Goal: Task Accomplishment & Management: Manage account settings

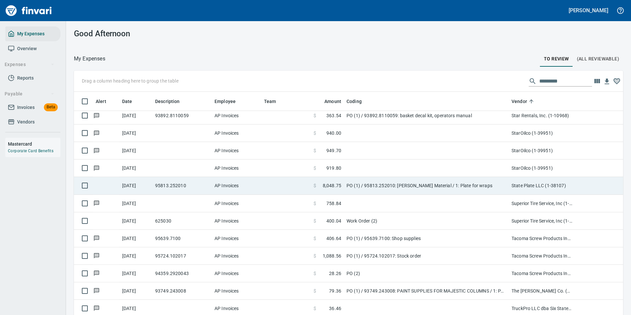
scroll to position [3540, 0]
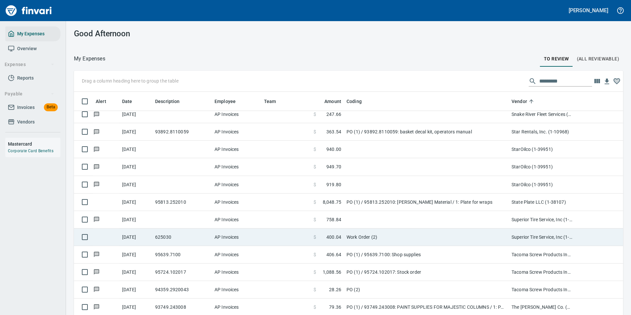
click at [356, 236] on td "Work Order (2)" at bounding box center [426, 236] width 165 height 17
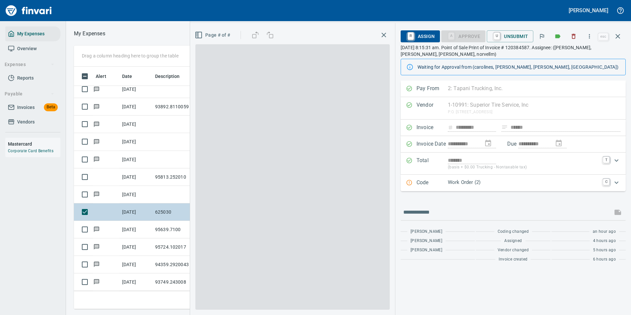
scroll to position [232, 374]
click at [473, 184] on p "Work Order (2)" at bounding box center [523, 183] width 151 height 8
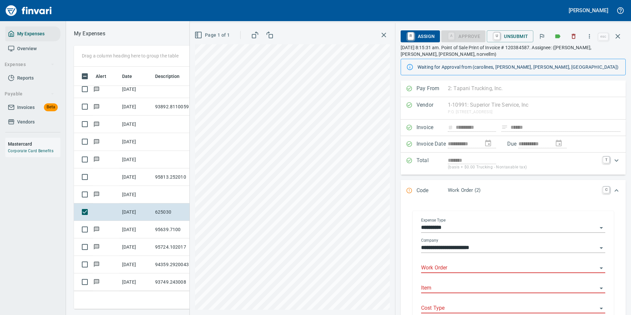
click at [437, 266] on input "Work Order" at bounding box center [509, 267] width 176 height 9
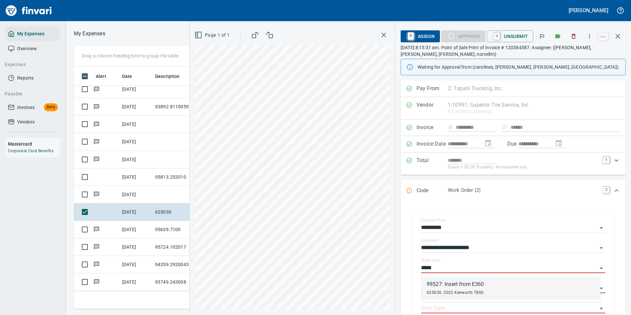
drag, startPoint x: 466, startPoint y: 291, endPoint x: 460, endPoint y: 291, distance: 6.6
click at [466, 291] on span "625030: 2022 Kenworth T800" at bounding box center [455, 292] width 57 height 5
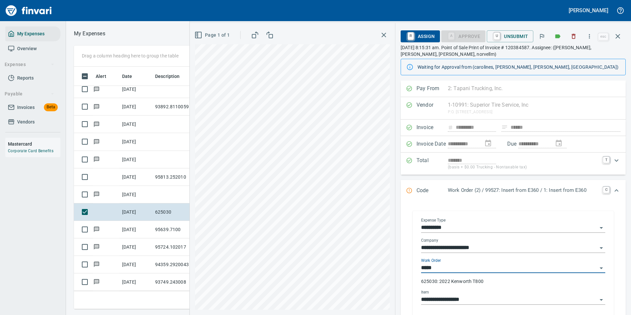
type input "**********"
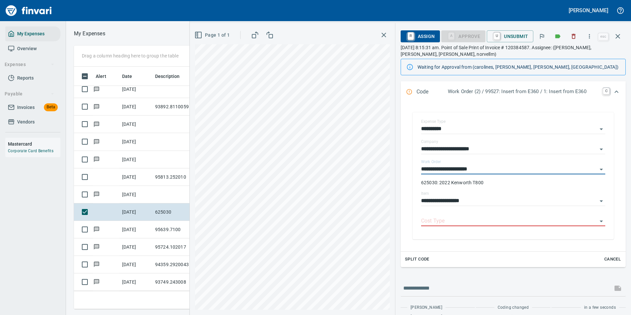
scroll to position [99, 0]
type input "**********"
click at [445, 223] on input "Cost Type" at bounding box center [509, 220] width 176 height 9
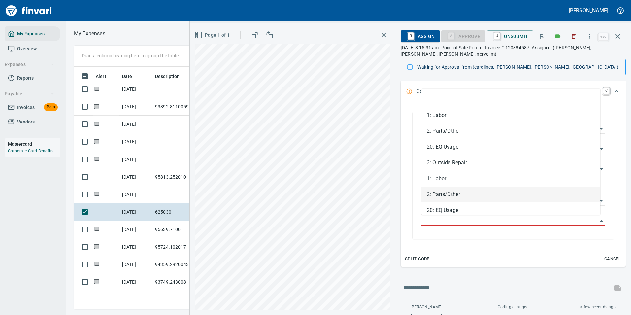
click at [441, 196] on li "2: Parts/Other" at bounding box center [510, 194] width 179 height 16
type input "**********"
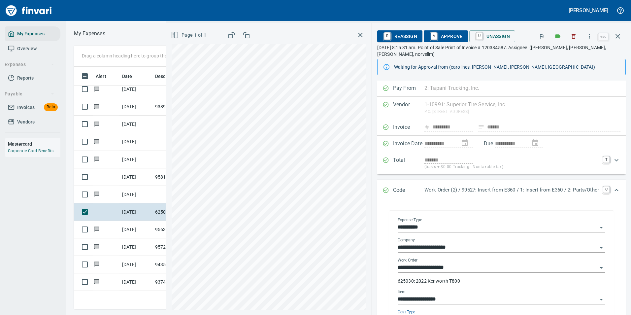
scroll to position [0, 0]
click at [432, 36] on span "A Approve" at bounding box center [446, 36] width 34 height 11
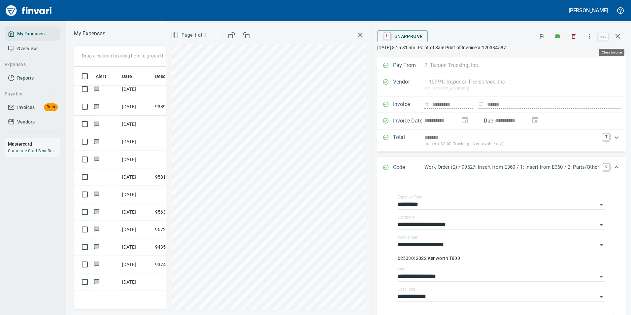
scroll to position [232, 374]
drag, startPoint x: 621, startPoint y: 35, endPoint x: 594, endPoint y: 65, distance: 40.5
click at [621, 35] on icon "button" at bounding box center [618, 36] width 8 height 8
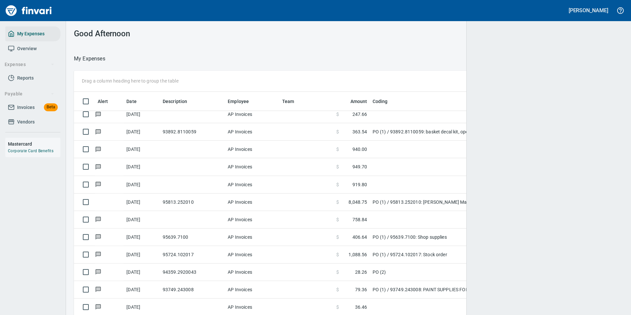
scroll to position [1, 1]
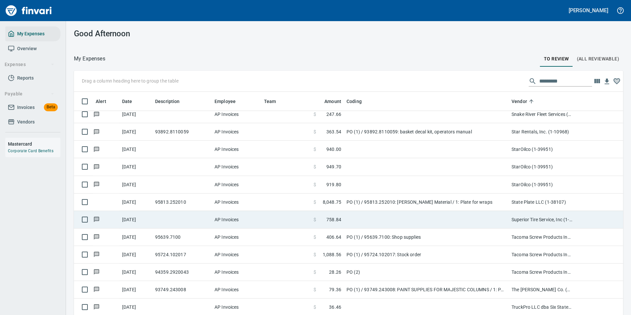
click at [364, 215] on td at bounding box center [426, 219] width 165 height 17
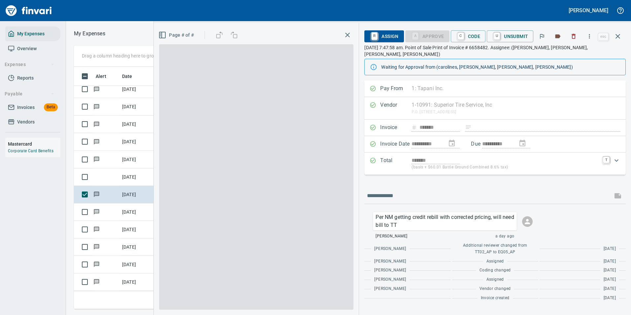
scroll to position [232, 374]
click at [617, 37] on icon "button" at bounding box center [618, 36] width 8 height 8
